Goal: Communication & Community: Ask a question

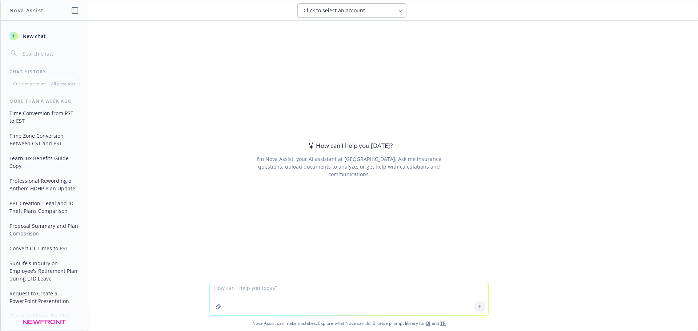
click at [244, 292] on textarea at bounding box center [349, 298] width 278 height 34
